Goal: Complete application form: Complete application form

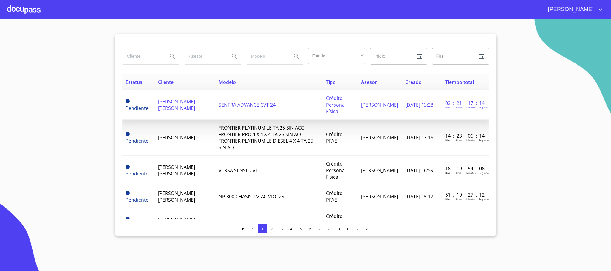
click at [186, 102] on span "[PERSON_NAME] [PERSON_NAME]" at bounding box center [176, 104] width 37 height 13
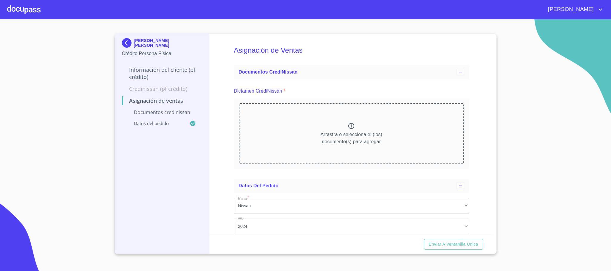
click at [177, 72] on p "Información del cliente (PF crédito)" at bounding box center [162, 73] width 80 height 14
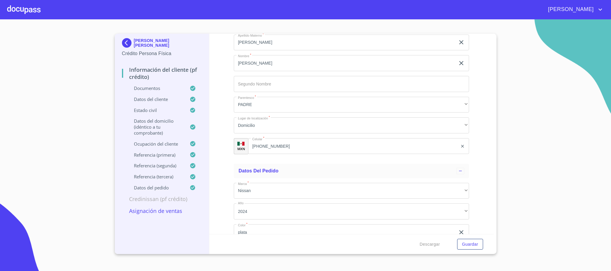
scroll to position [3496, 0]
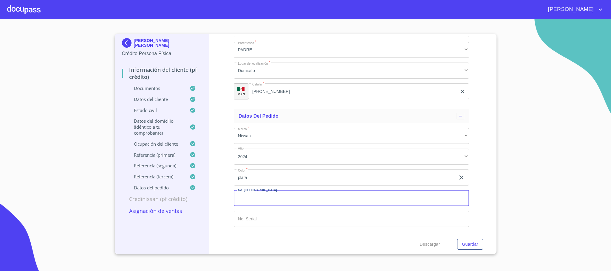
click at [265, 200] on input "Documento de identificación.   *" at bounding box center [351, 198] width 235 height 16
click at [246, 199] on input "Documento de identificación.   *" at bounding box center [351, 198] width 235 height 16
type input "149229"
click at [274, 216] on input "Documento de identificación.   *" at bounding box center [351, 219] width 235 height 16
type input "260573"
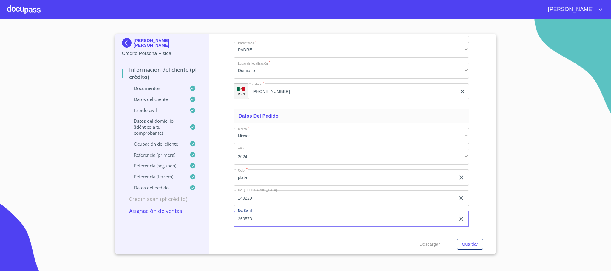
click at [160, 203] on p "Credinissan (PF crédito)" at bounding box center [162, 198] width 80 height 7
click at [159, 201] on p "Credinissan (PF crédito)" at bounding box center [162, 198] width 80 height 7
click at [468, 246] on span "Guardar" at bounding box center [470, 244] width 16 height 7
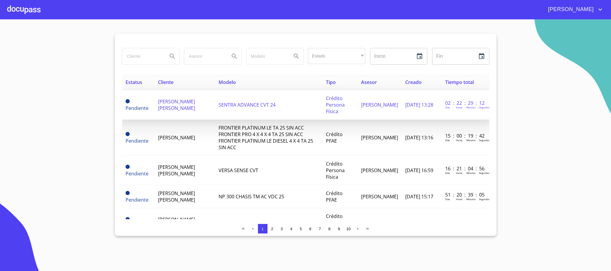
click at [195, 110] on span "[PERSON_NAME] [PERSON_NAME]" at bounding box center [176, 104] width 37 height 13
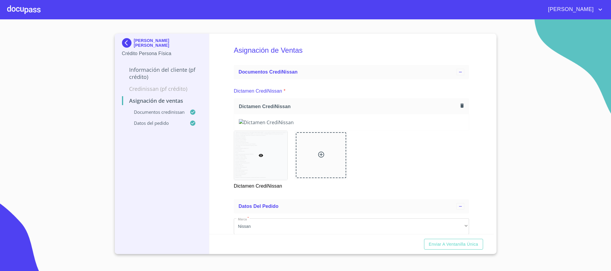
click at [375, 55] on h5 "Asignación de Ventas" at bounding box center [351, 50] width 235 height 24
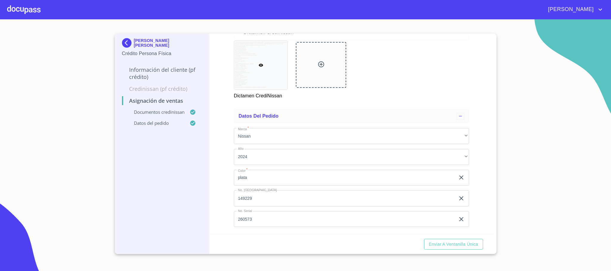
scroll to position [256, 0]
click at [463, 247] on span "Enviar a Ventanilla única" at bounding box center [452, 244] width 49 height 7
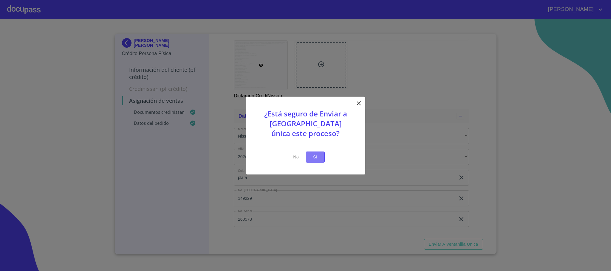
click at [319, 158] on button "Si" at bounding box center [314, 157] width 19 height 11
